Goal: Use online tool/utility: Utilize a website feature to perform a specific function

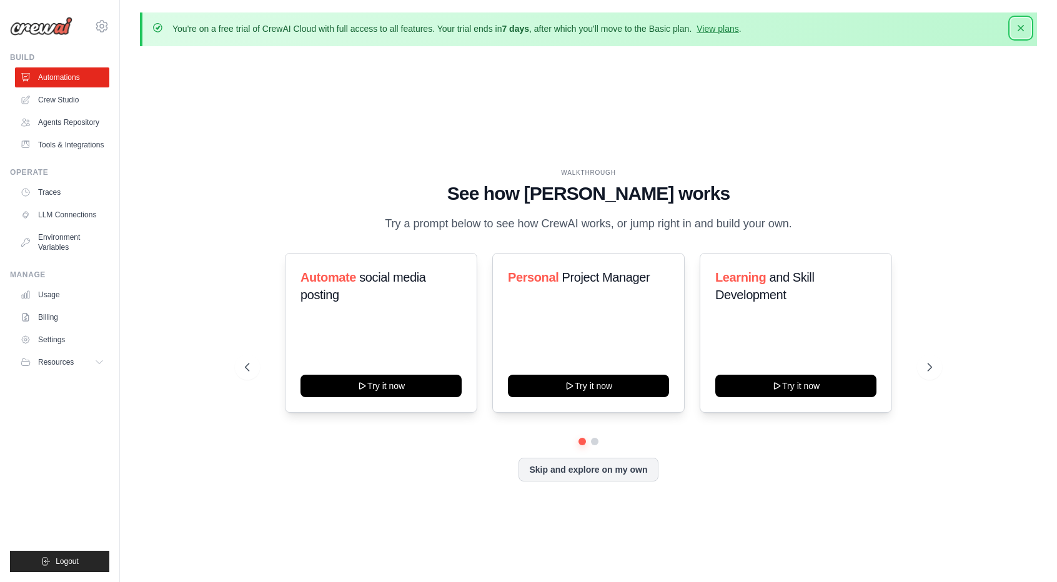
click at [1022, 32] on icon "button" at bounding box center [1021, 28] width 12 height 12
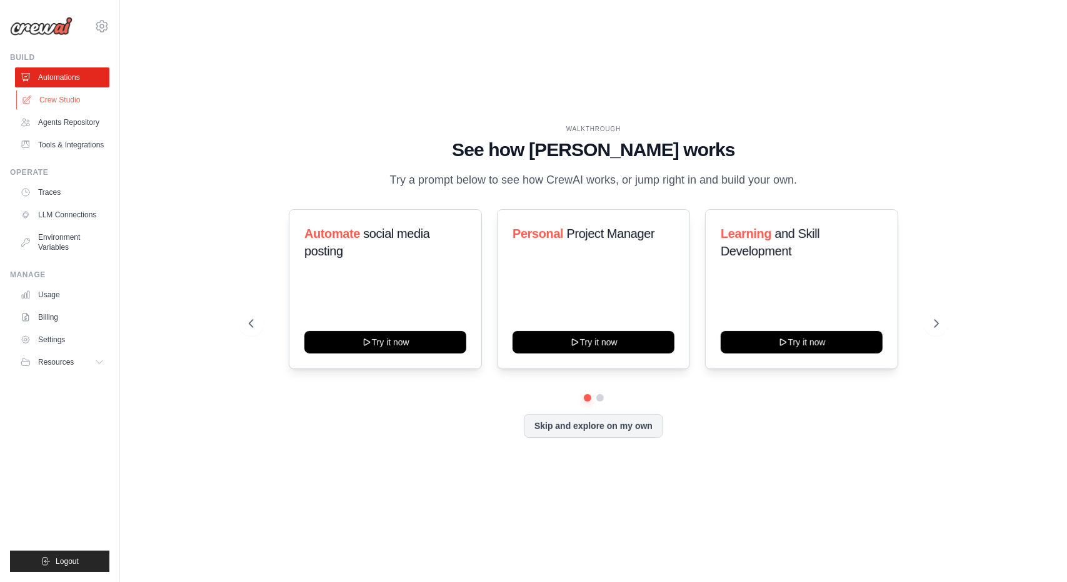
click at [72, 102] on link "Crew Studio" at bounding box center [63, 100] width 94 height 20
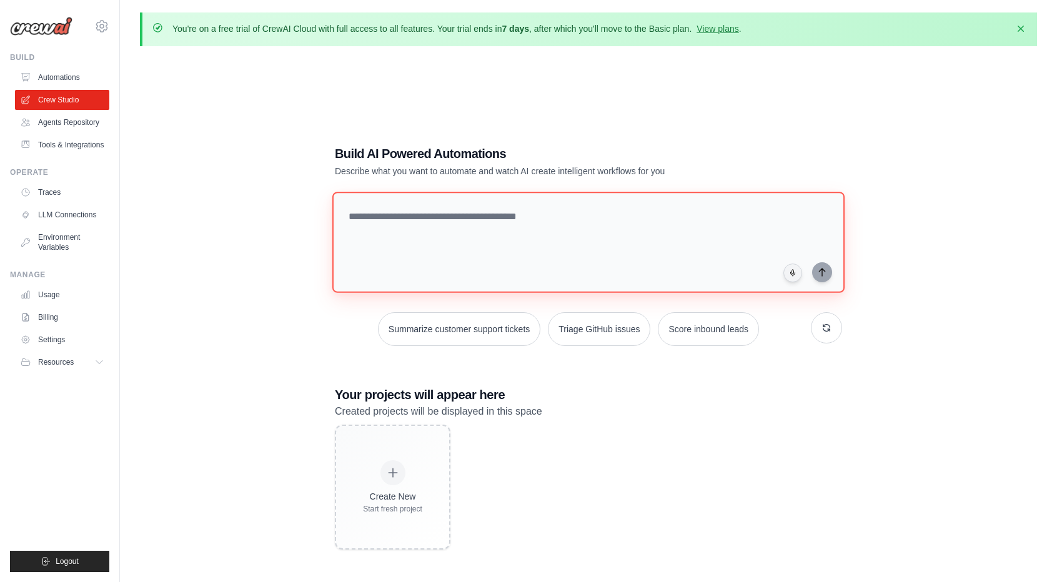
click at [500, 235] on textarea at bounding box center [588, 242] width 512 height 101
click at [519, 233] on textarea at bounding box center [588, 242] width 512 height 101
type textarea "*"
click at [782, 223] on textarea "**********" at bounding box center [588, 242] width 512 height 101
paste textarea "**********"
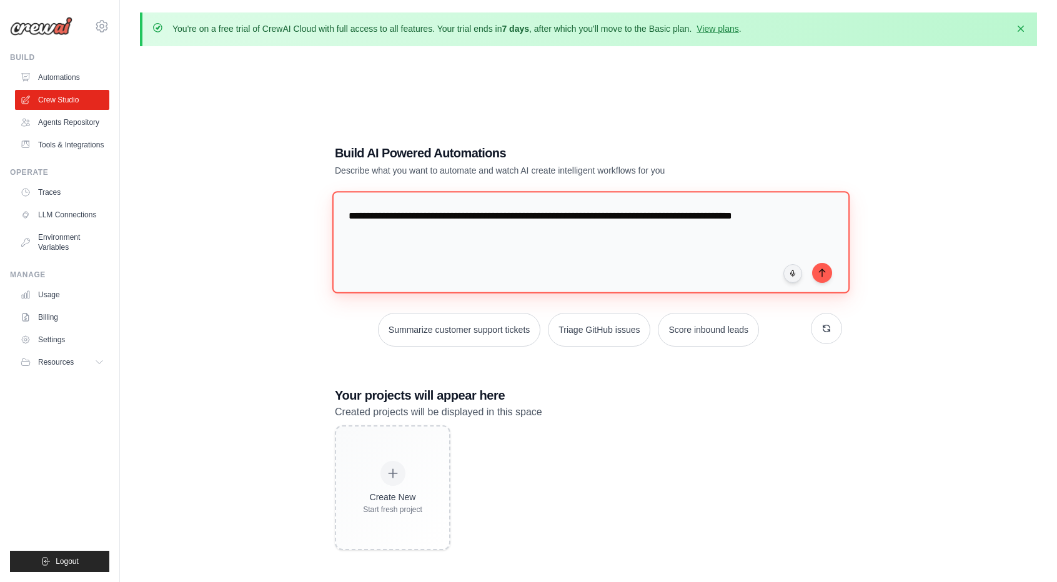
type textarea "**********"
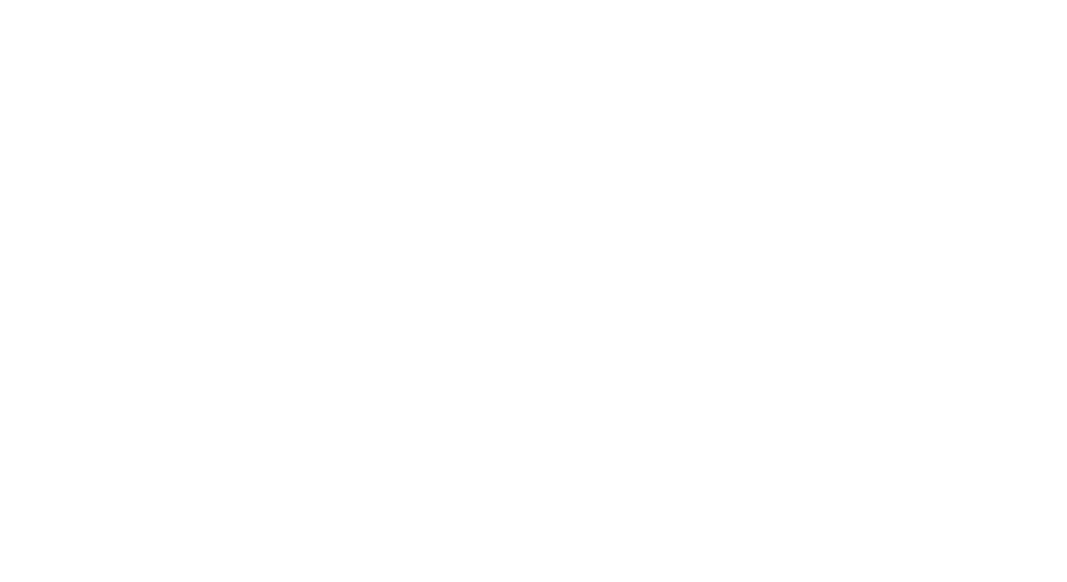
click at [557, 0] on html at bounding box center [533, 0] width 1067 height 0
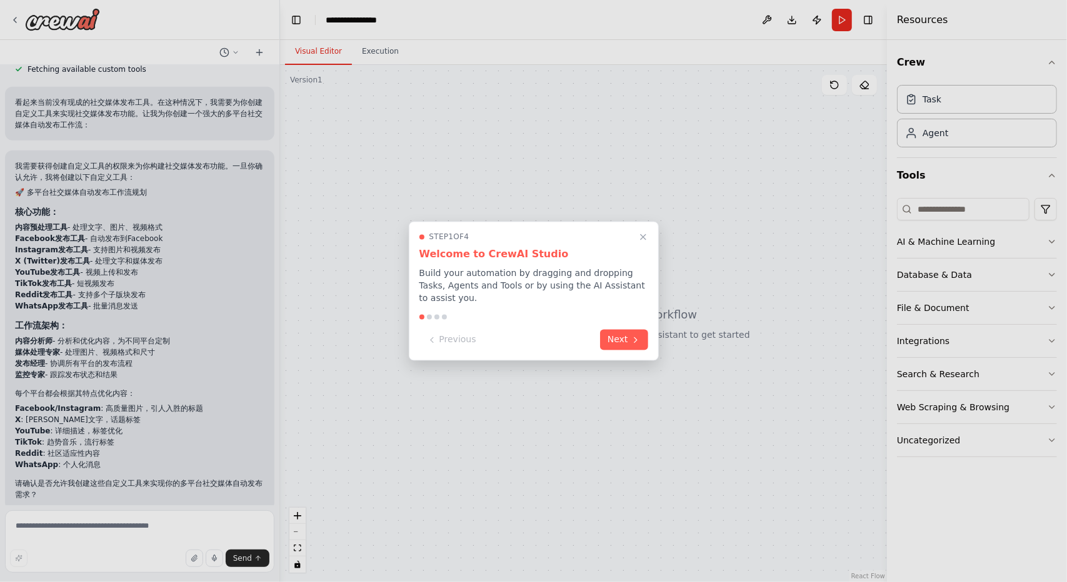
scroll to position [499, 0]
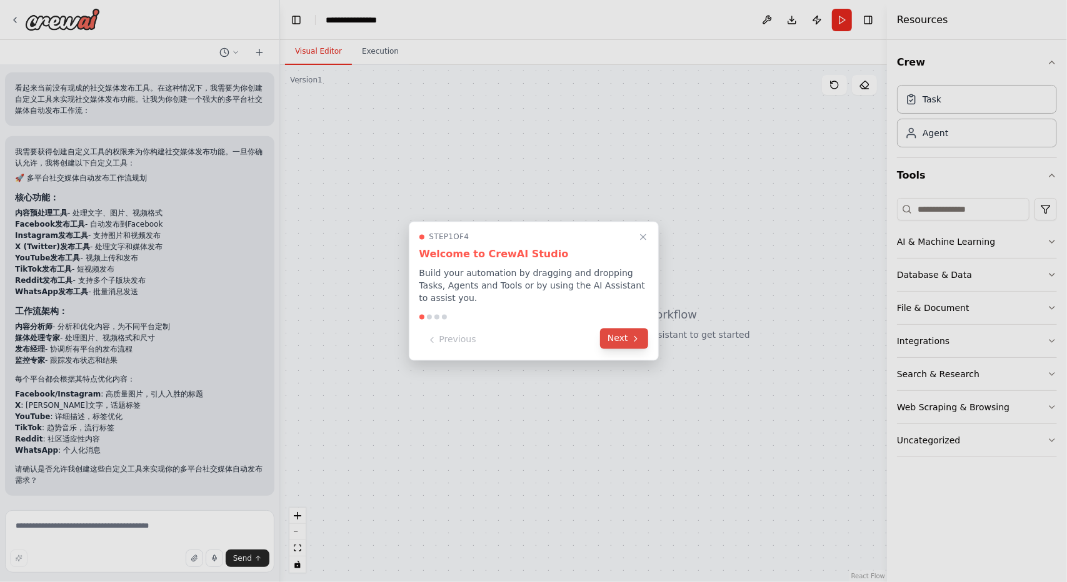
click at [630, 336] on button "Next" at bounding box center [624, 339] width 48 height 21
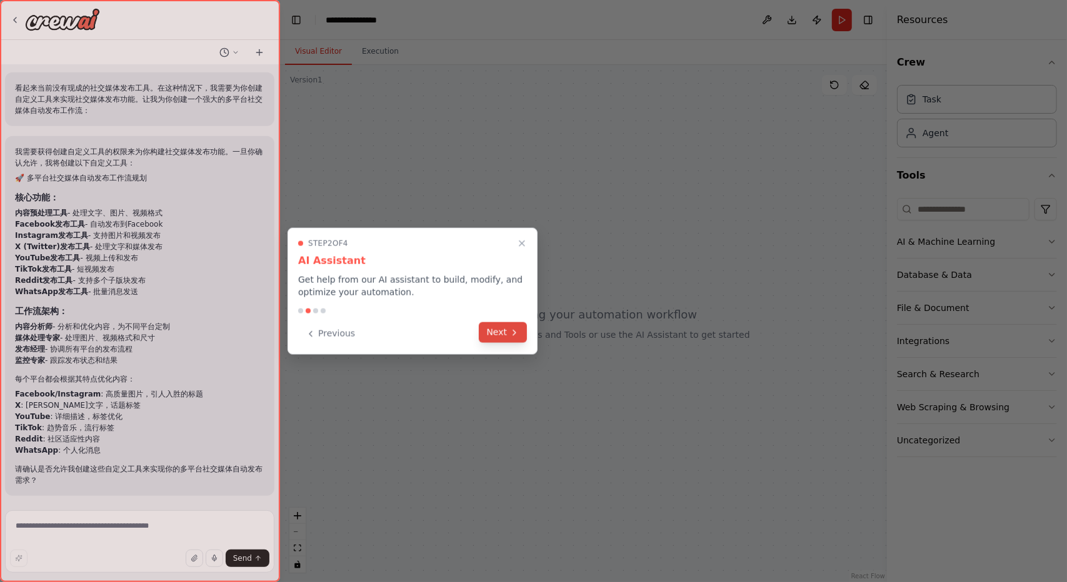
click at [502, 331] on button "Next" at bounding box center [503, 332] width 48 height 21
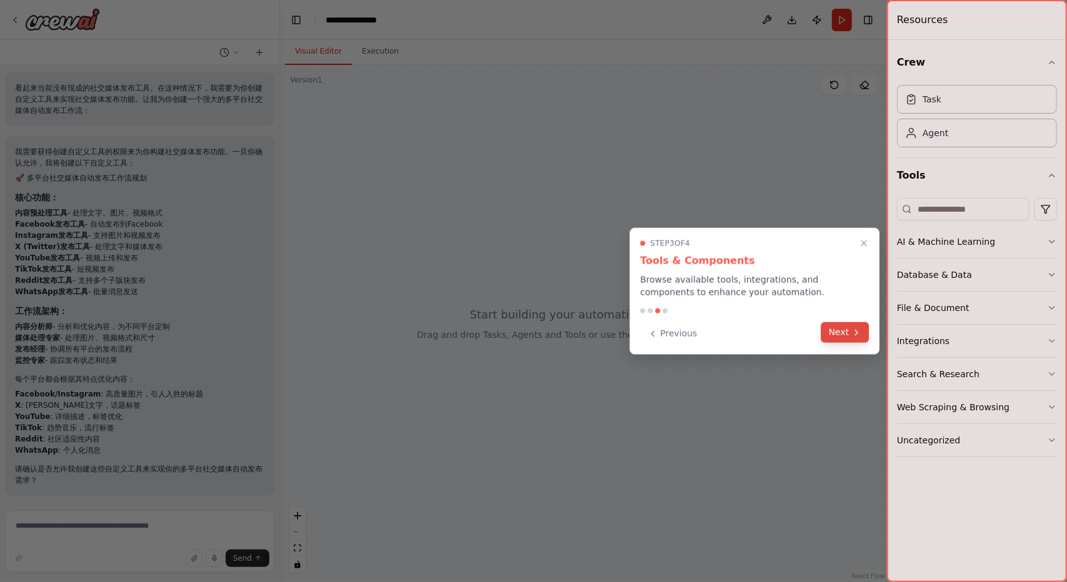
click at [836, 337] on button "Next" at bounding box center [845, 332] width 48 height 21
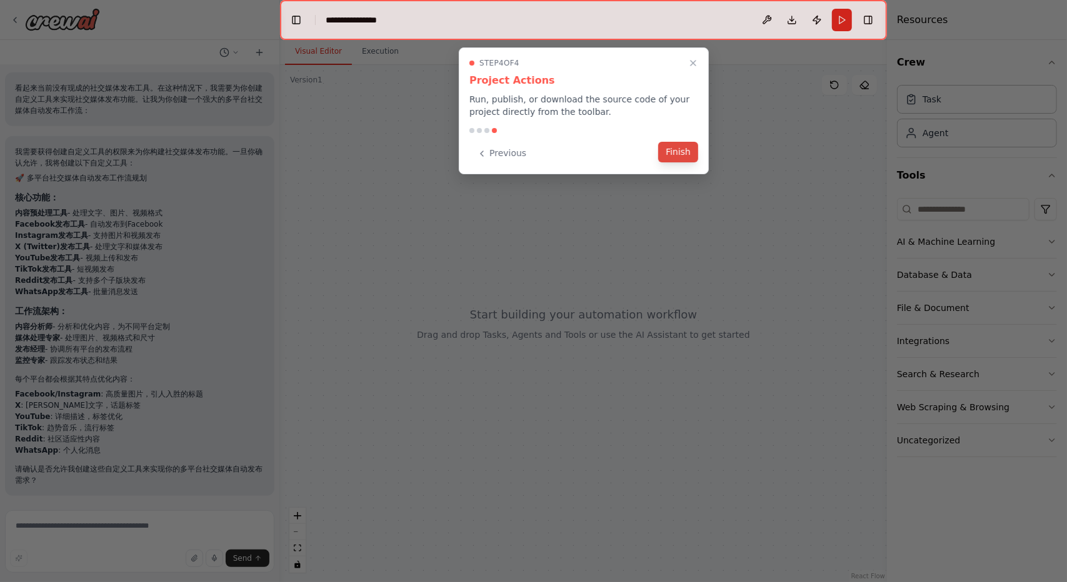
click at [690, 147] on button "Finish" at bounding box center [678, 152] width 40 height 21
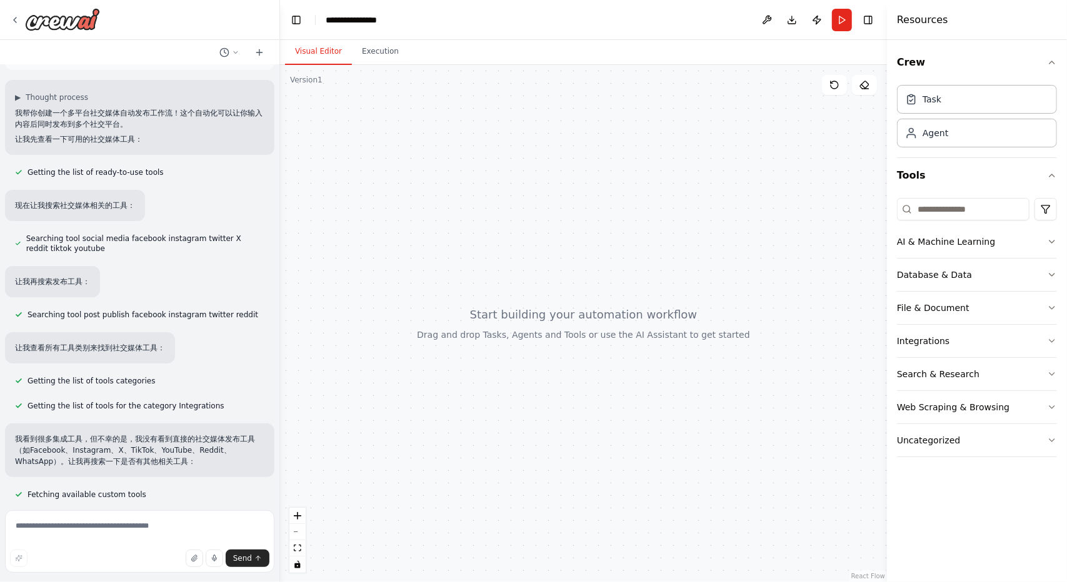
scroll to position [62, 0]
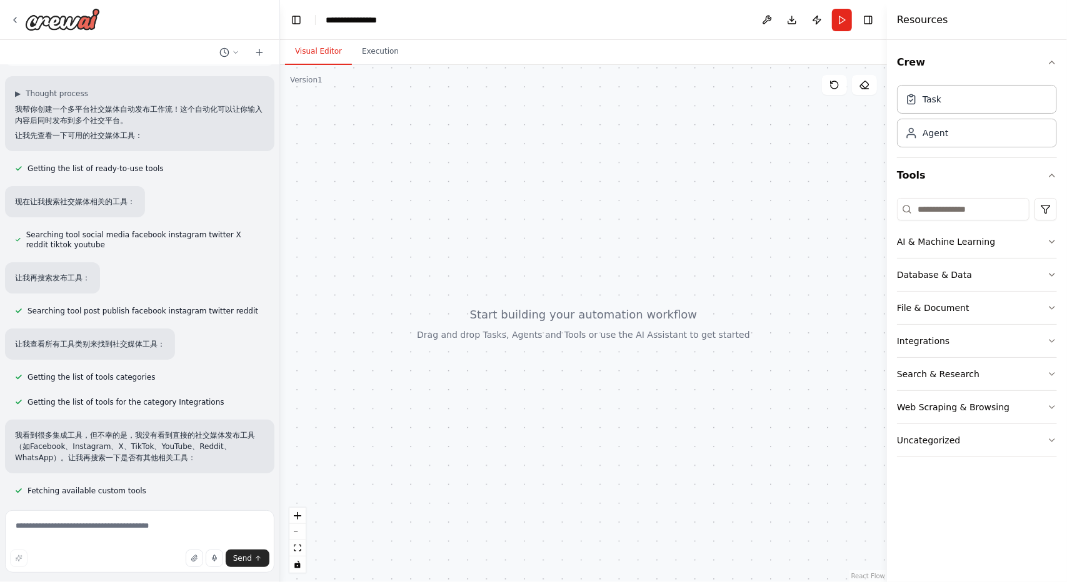
drag, startPoint x: 439, startPoint y: 303, endPoint x: 731, endPoint y: 392, distance: 305.7
click at [745, 409] on div at bounding box center [583, 323] width 607 height 517
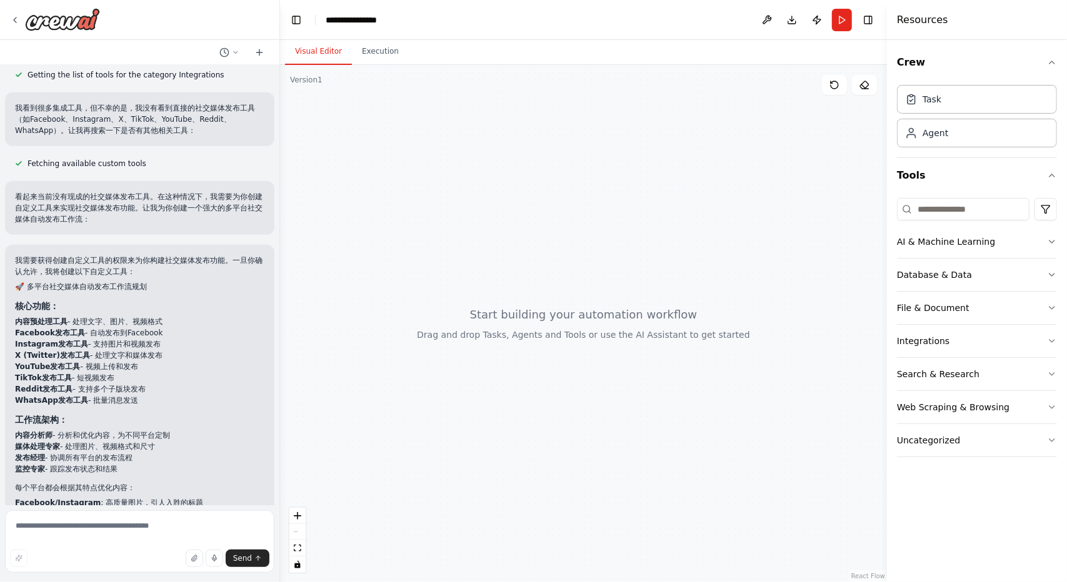
scroll to position [436, 0]
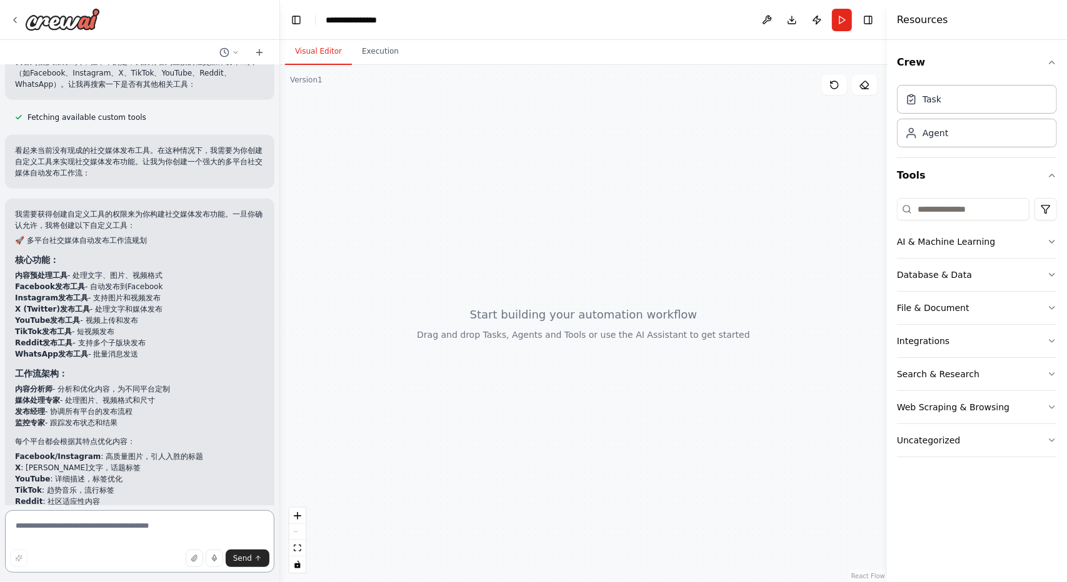
click at [149, 539] on textarea at bounding box center [139, 542] width 269 height 62
type textarea "*"
type textarea "**"
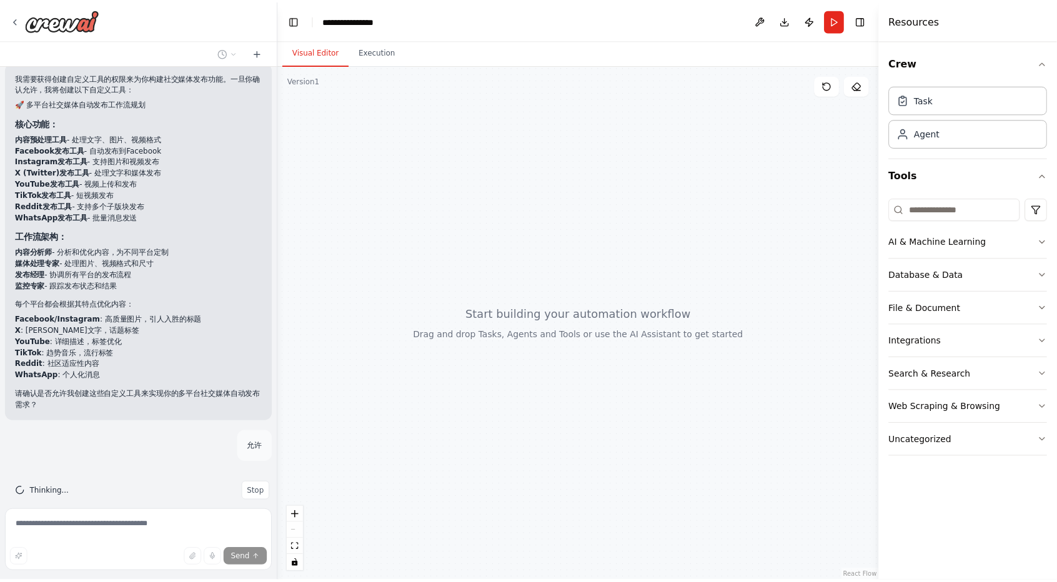
scroll to position [588, 0]
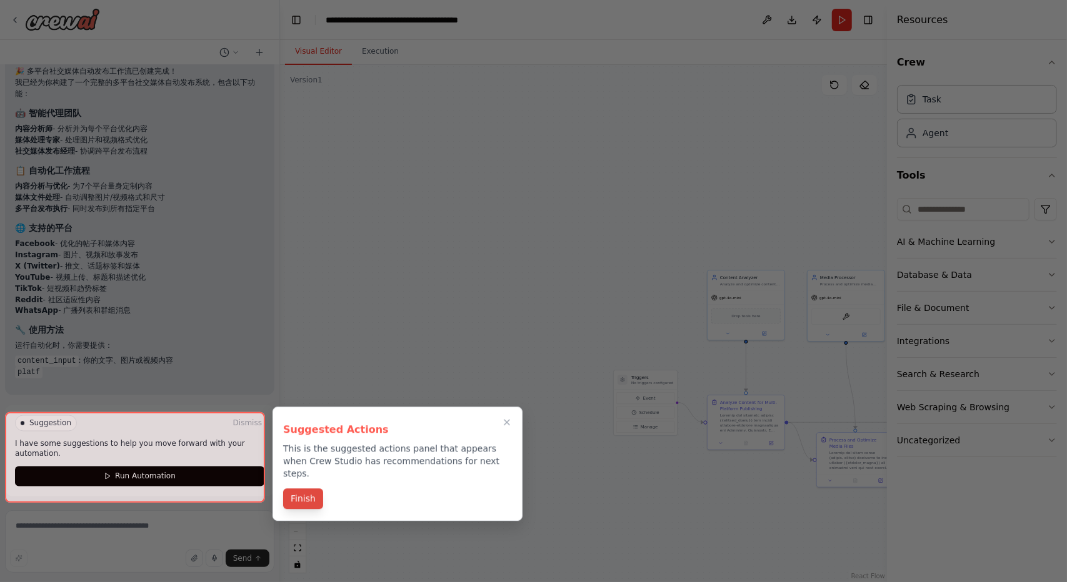
click at [302, 489] on button "Finish" at bounding box center [303, 499] width 40 height 21
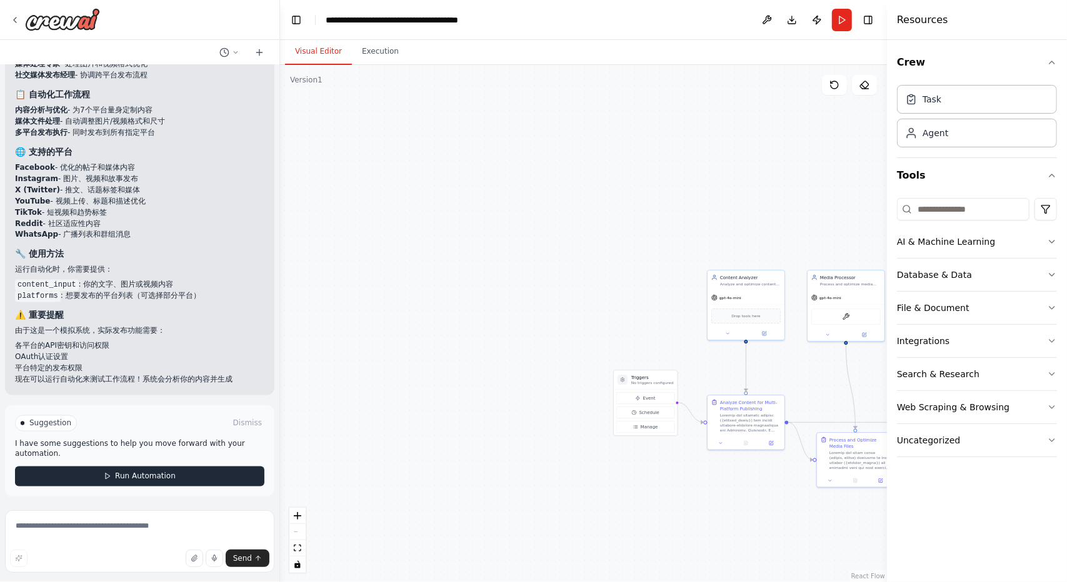
click at [191, 478] on button "Run Automation" at bounding box center [139, 477] width 249 height 20
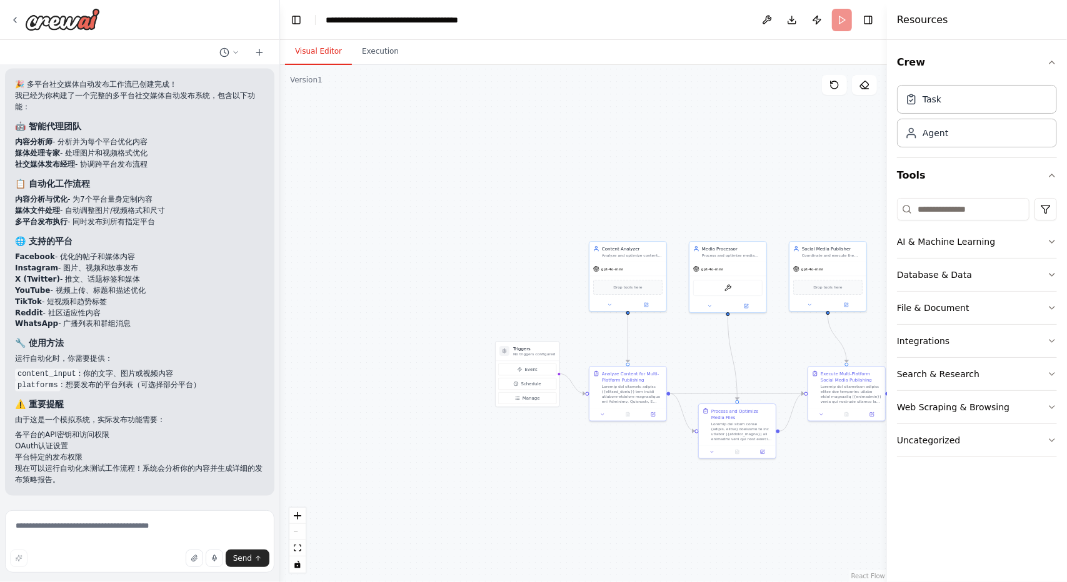
drag, startPoint x: 554, startPoint y: 472, endPoint x: 349, endPoint y: 437, distance: 208.0
click at [357, 438] on div ".deletable-edge-delete-btn { width: 20px; height: 20px; border: 0px solid #ffff…" at bounding box center [583, 323] width 607 height 517
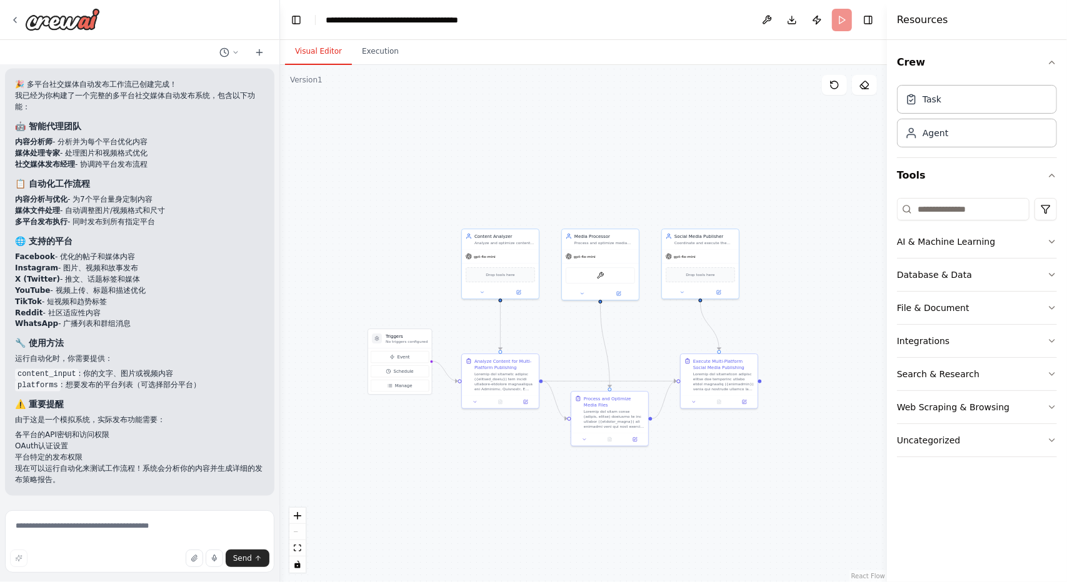
drag, startPoint x: 529, startPoint y: 489, endPoint x: 477, endPoint y: 481, distance: 53.1
click at [477, 481] on div ".deletable-edge-delete-btn { width: 20px; height: 20px; border: 0px solid #ffff…" at bounding box center [583, 323] width 607 height 517
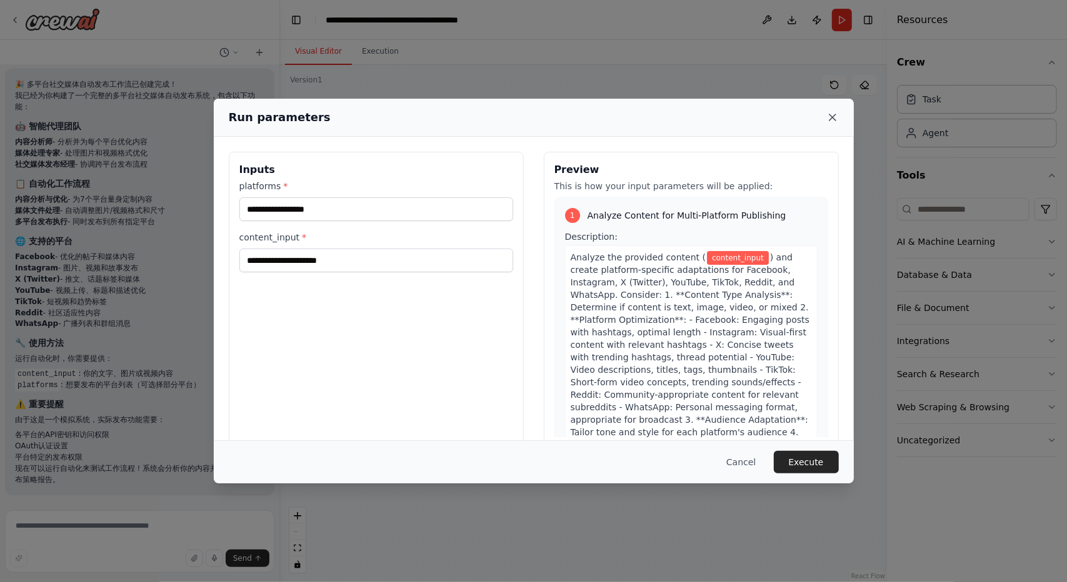
click at [835, 117] on icon at bounding box center [832, 117] width 12 height 12
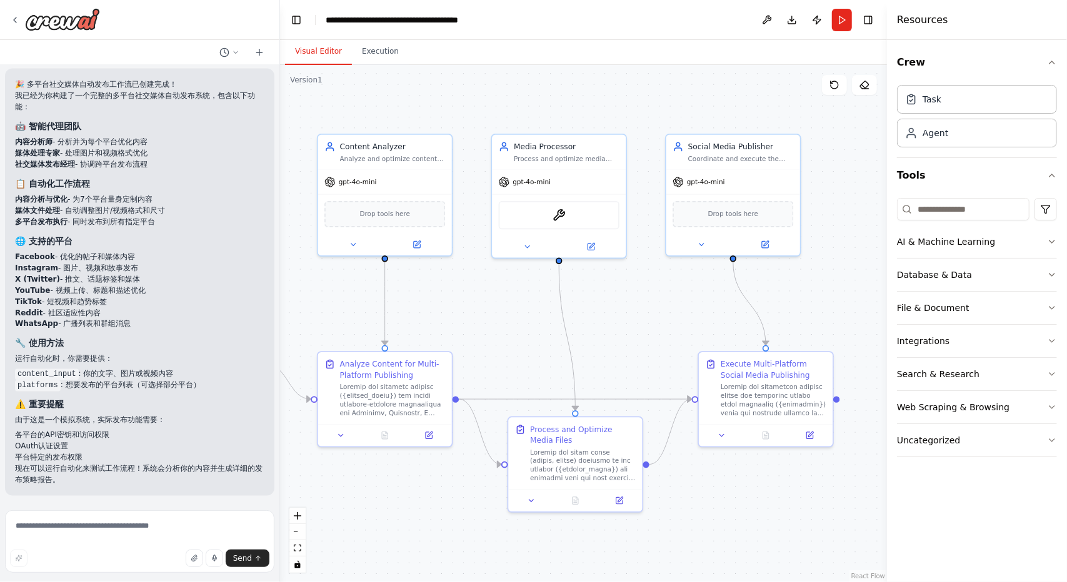
drag, startPoint x: 609, startPoint y: 341, endPoint x: 792, endPoint y: 316, distance: 184.3
click at [792, 316] on div ".deletable-edge-delete-btn { width: 20px; height: 20px; border: 0px solid #ffff…" at bounding box center [583, 323] width 607 height 517
